Goal: Check status: Check status

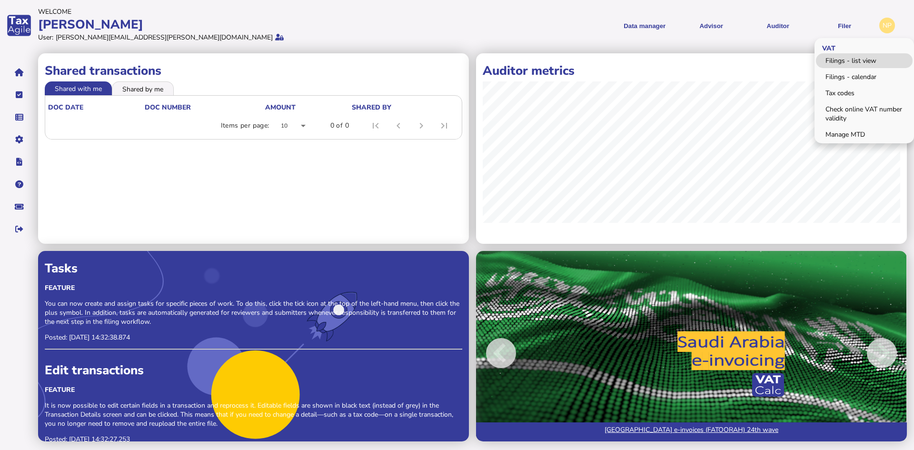
click at [847, 57] on link "Filings - list view" at bounding box center [864, 60] width 97 height 15
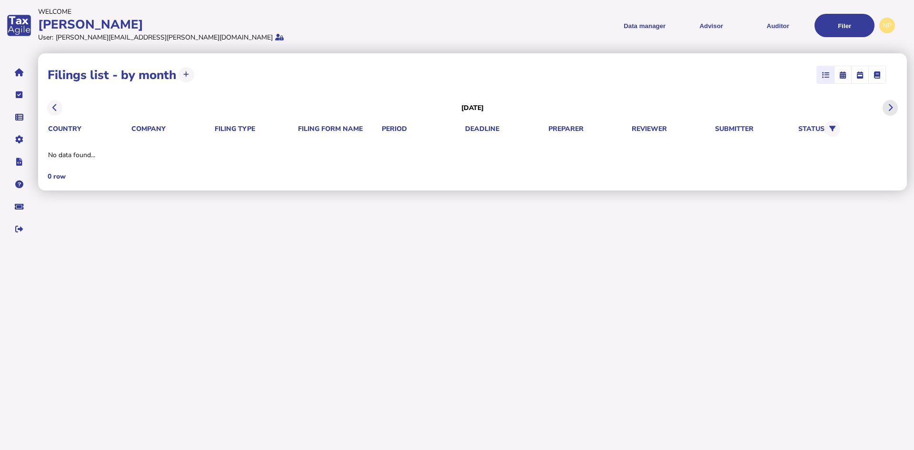
click at [891, 108] on icon at bounding box center [890, 108] width 5 height 0
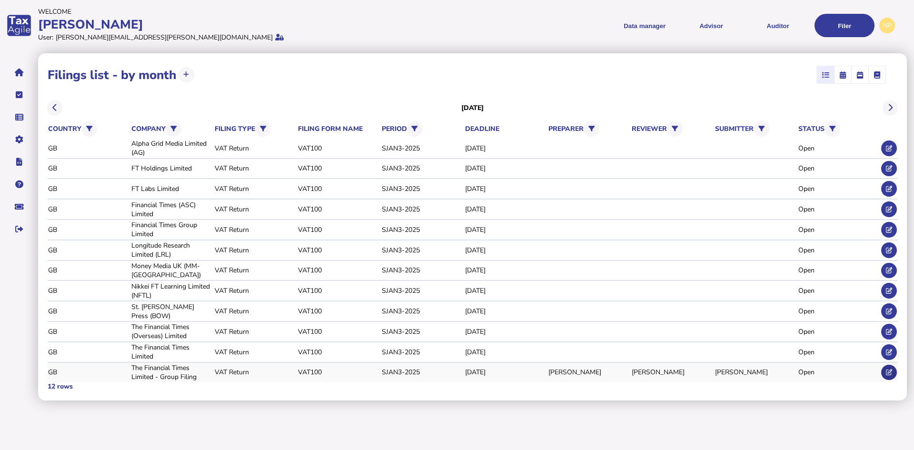
click at [890, 372] on icon at bounding box center [889, 372] width 6 height 6
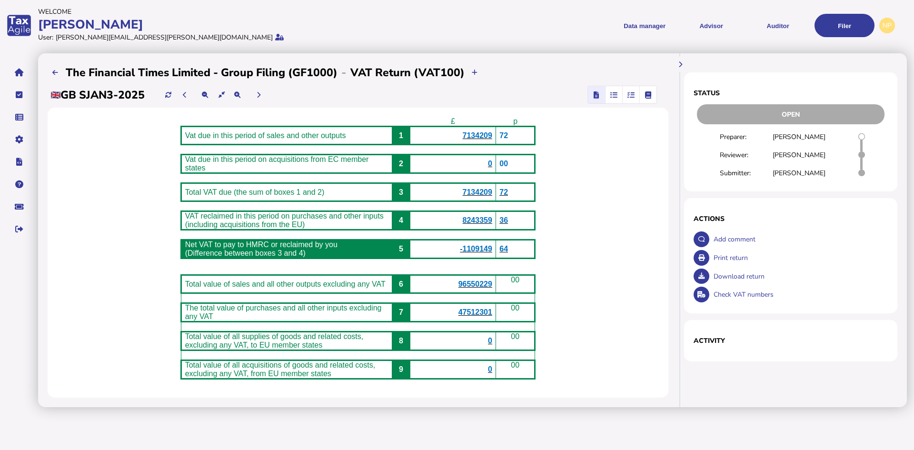
click at [492, 224] on span "8243359" at bounding box center [478, 220] width 30 height 8
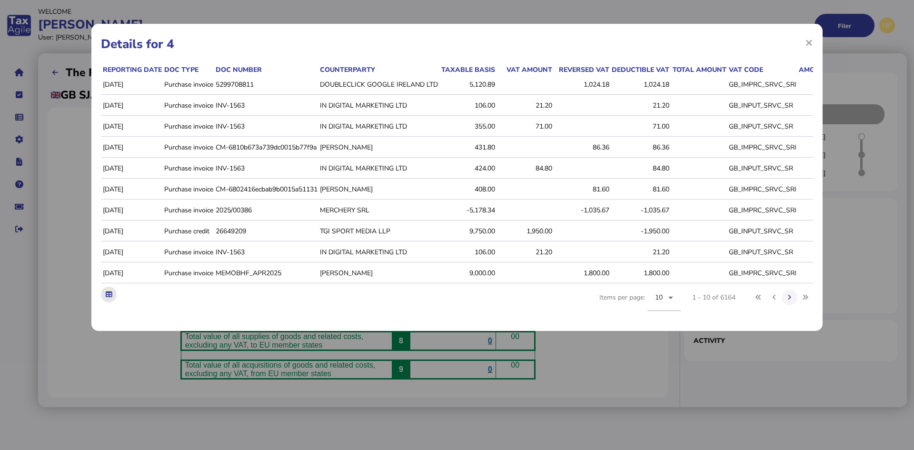
click at [108, 297] on icon at bounding box center [109, 294] width 6 height 6
click at [807, 42] on span "×" at bounding box center [809, 42] width 8 height 18
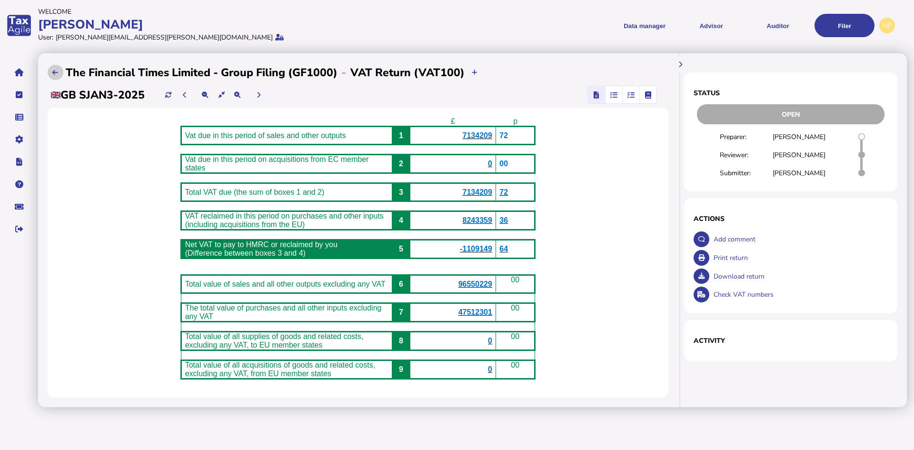
click at [59, 72] on button at bounding box center [56, 73] width 16 height 16
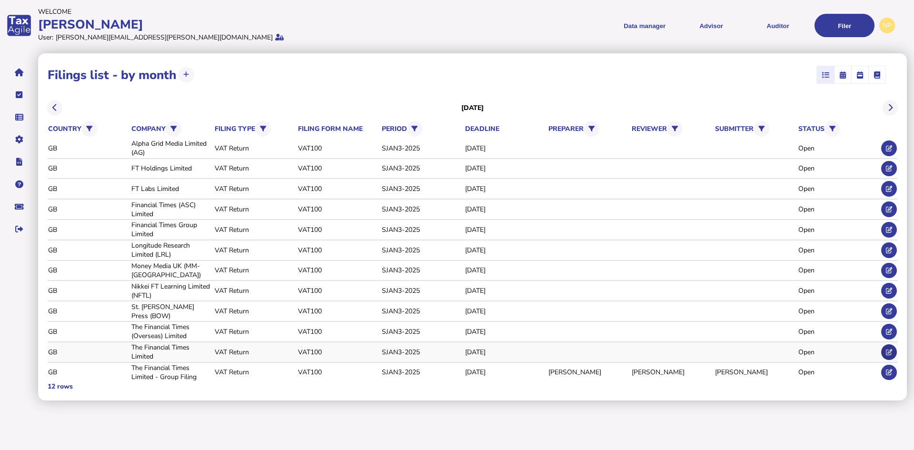
click at [888, 352] on icon at bounding box center [889, 352] width 6 height 6
